Goal: Information Seeking & Learning: Learn about a topic

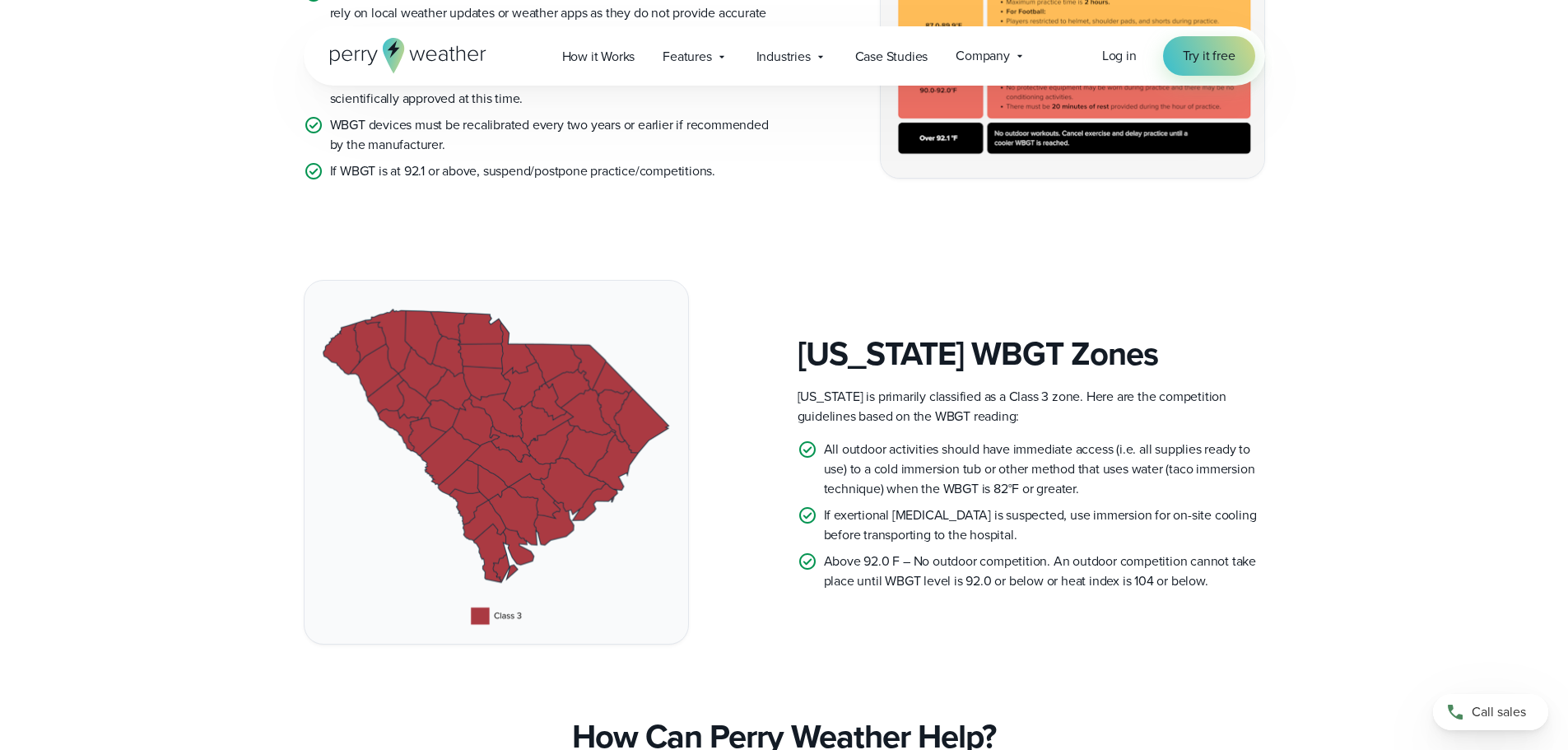
scroll to position [329, 0]
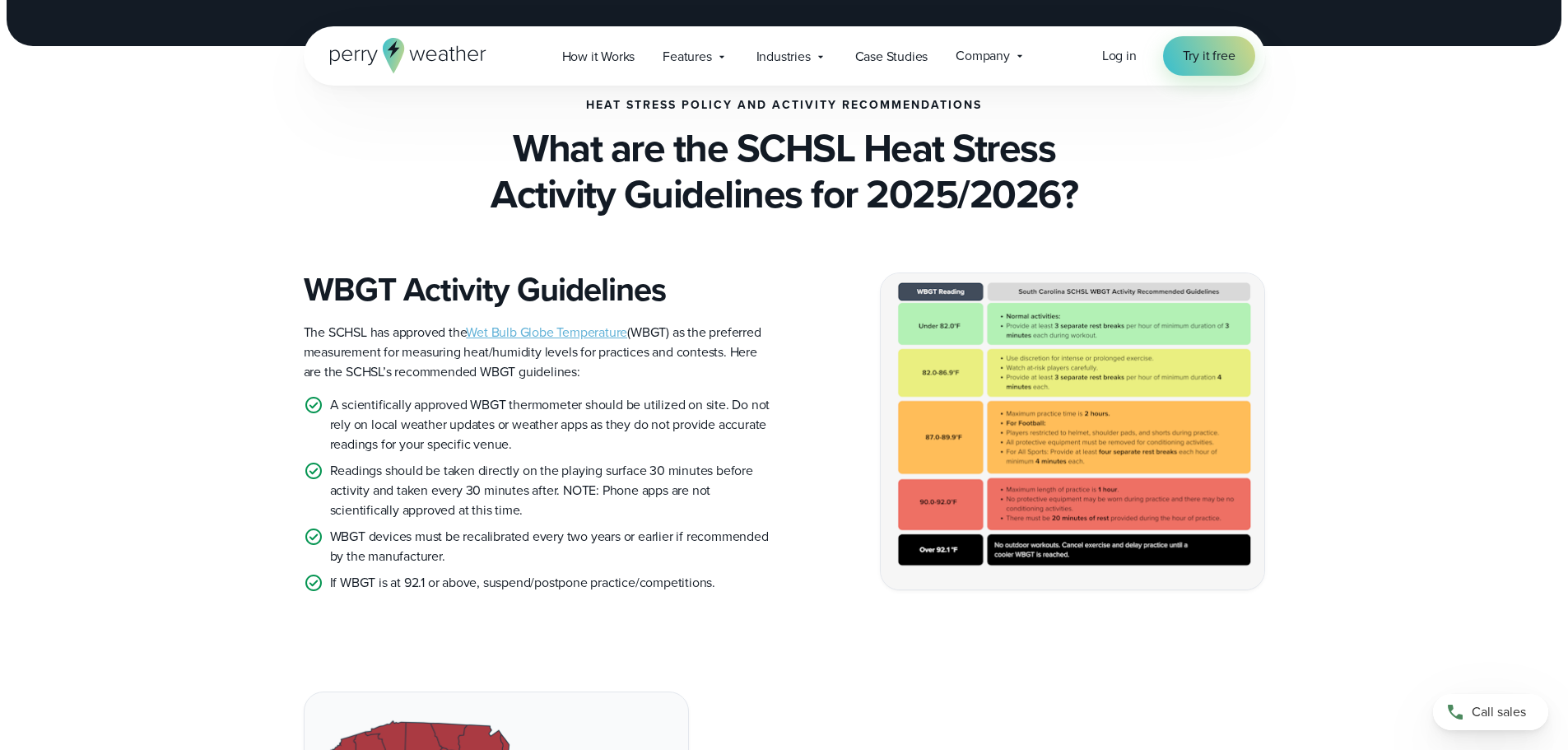
click at [987, 535] on img at bounding box center [1072, 431] width 384 height 315
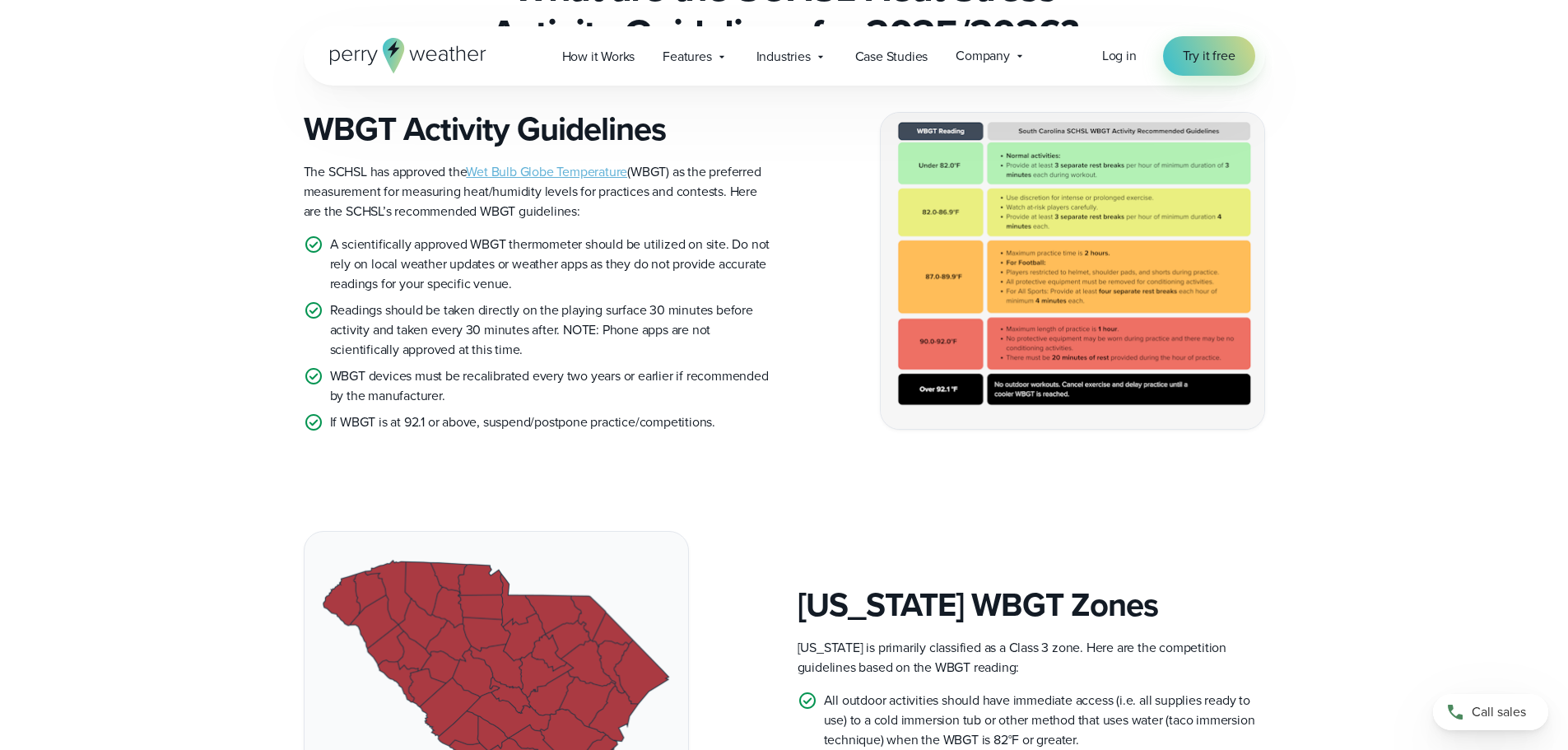
scroll to position [326, 0]
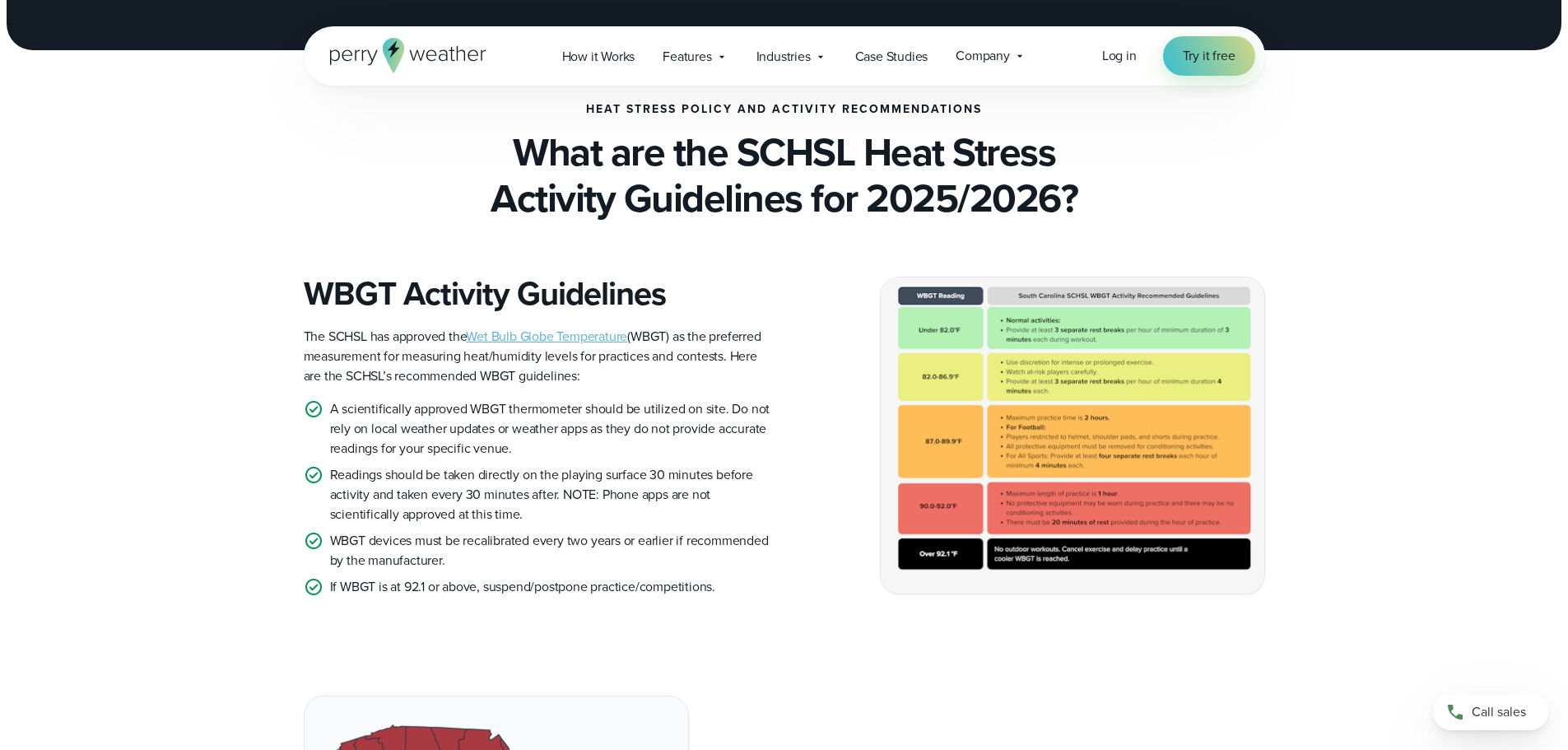
click at [597, 340] on link "Wet Bulb Globe Temperature" at bounding box center [546, 336] width 161 height 19
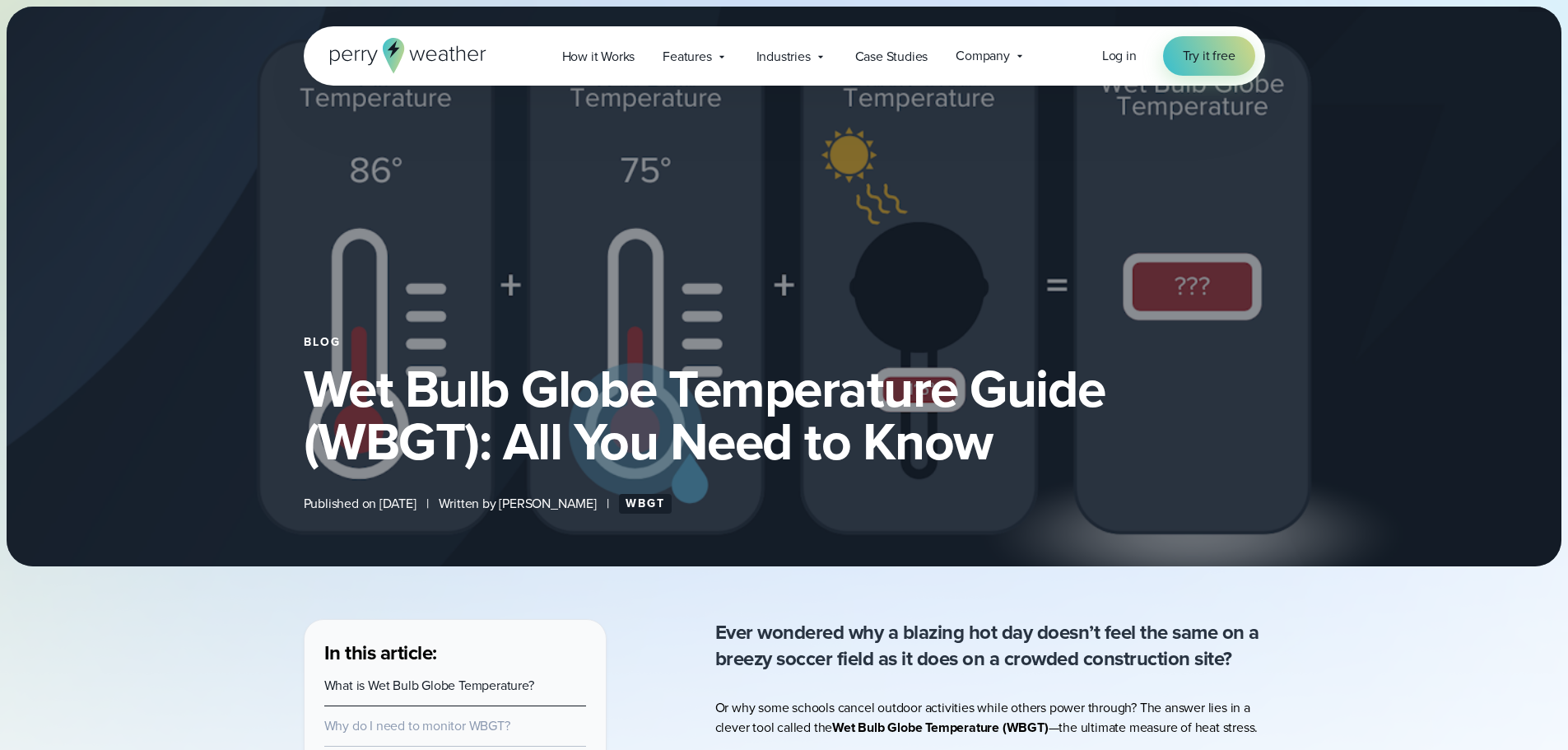
select select "***"
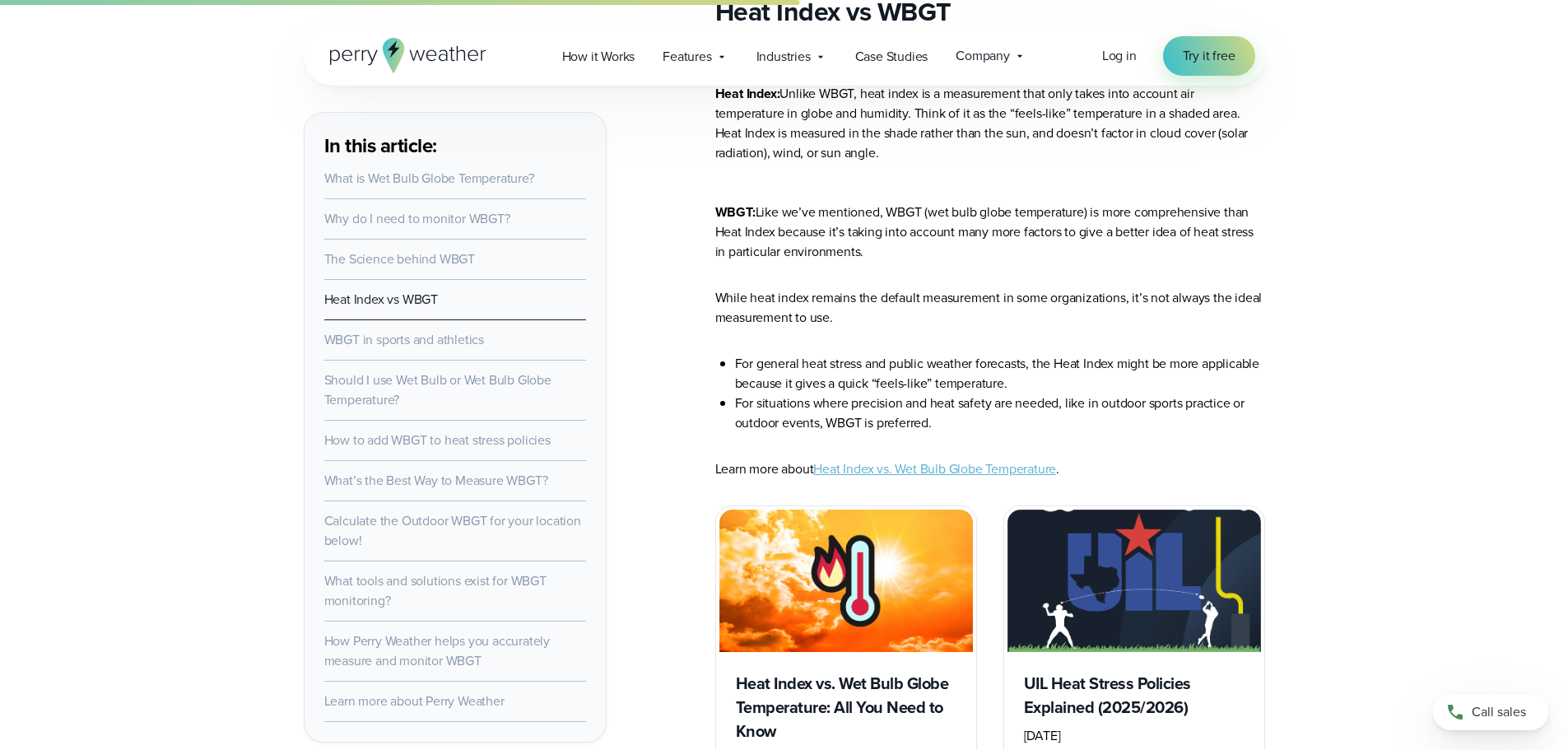
scroll to position [3789, 0]
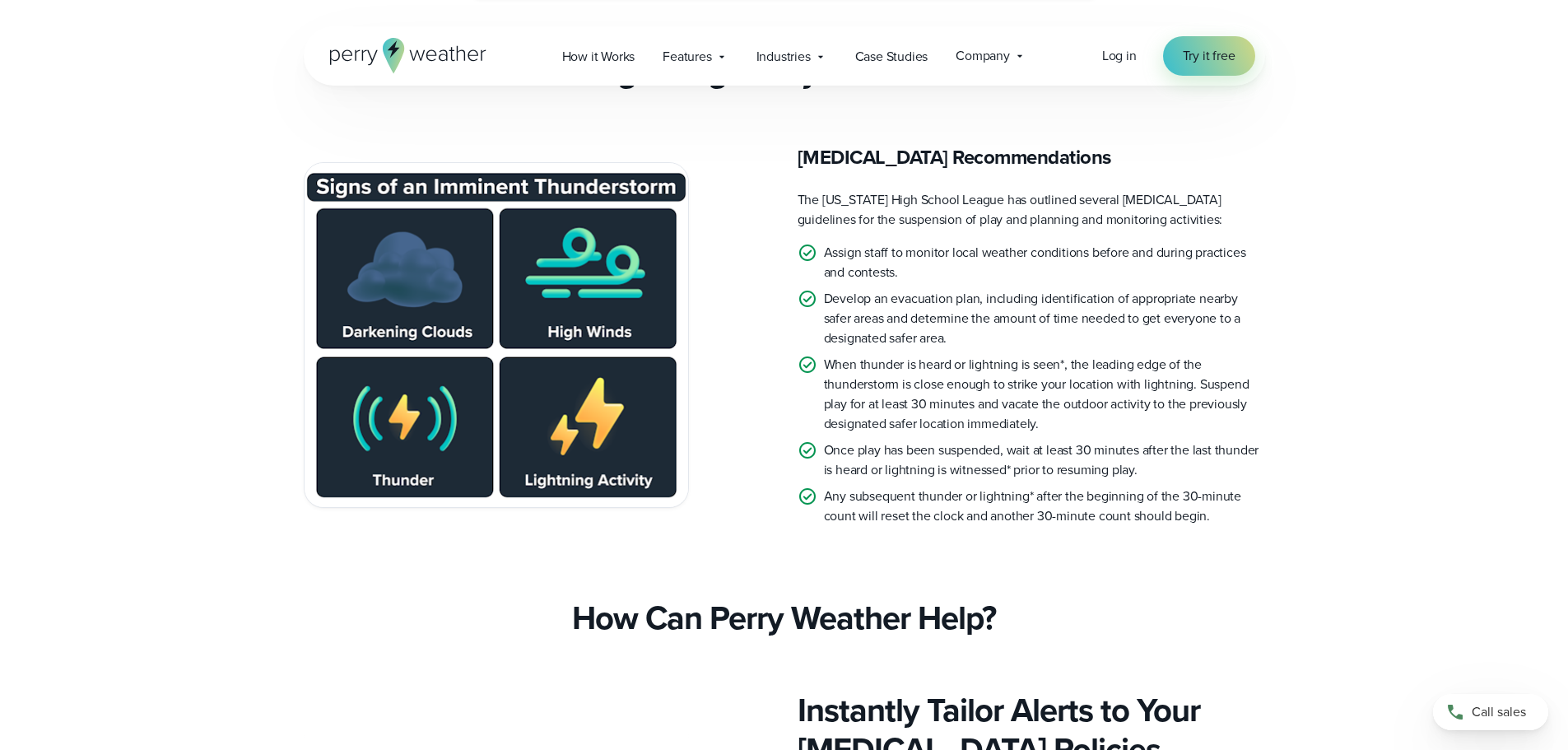
scroll to position [3706, 0]
